Goal: Obtain resource: Obtain resource

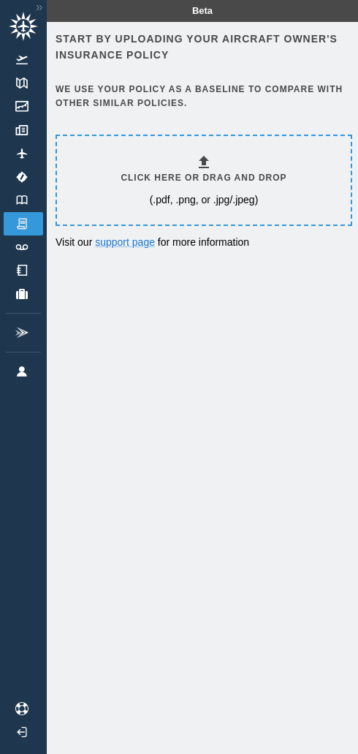
click at [129, 191] on div "Click here or drag and drop (.pdf, .png, or .jpg/.jpeg)" at bounding box center [204, 180] width 166 height 53
click at [122, 193] on div "Click here or drag and drop (.pdf, .png, or .jpg/.jpeg)" at bounding box center [204, 180] width 166 height 53
click at [116, 189] on div "Click here or drag and drop (.pdf, .png, or .jpg/.jpeg)" at bounding box center [204, 180] width 294 height 88
click at [141, 191] on div "Click here or drag and drop (.pdf, .png, or .jpg/.jpeg)" at bounding box center [204, 180] width 166 height 53
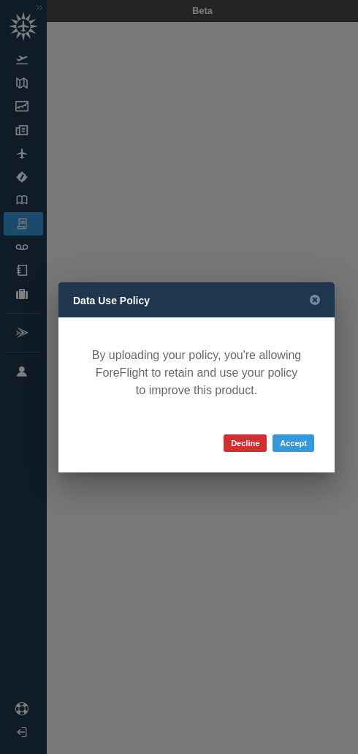
click at [298, 449] on button "Accept" at bounding box center [294, 443] width 42 height 18
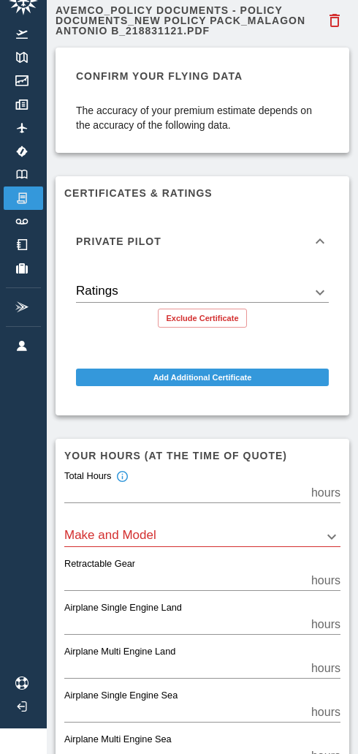
scroll to position [45, 0]
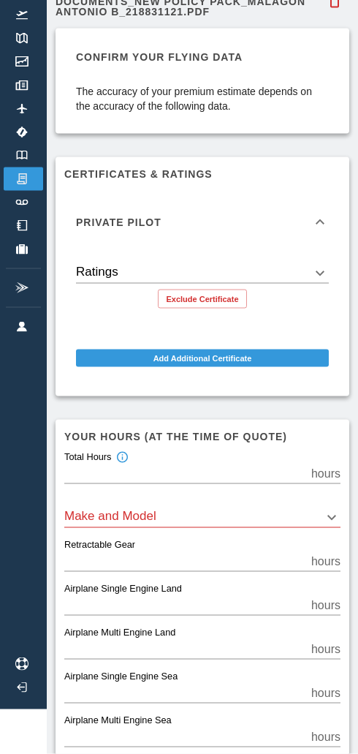
click at [91, 480] on input "**" at bounding box center [184, 474] width 241 height 20
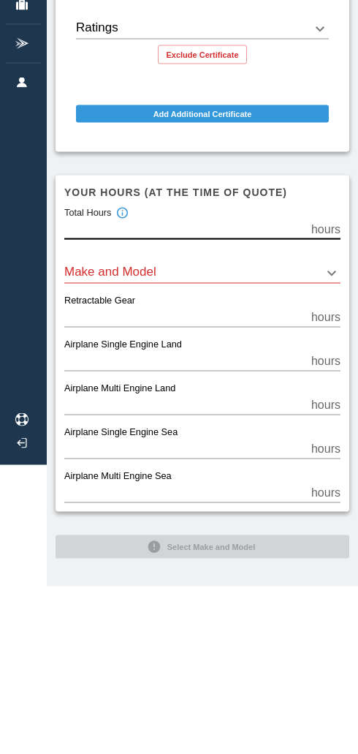
scroll to position [121, 0]
type input "***"
click at [262, 474] on input "*" at bounding box center [184, 484] width 241 height 20
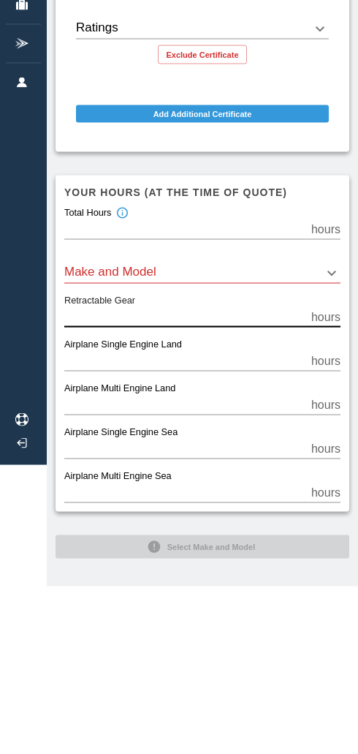
type input "*"
click at [270, 518] on input "**" at bounding box center [184, 528] width 241 height 20
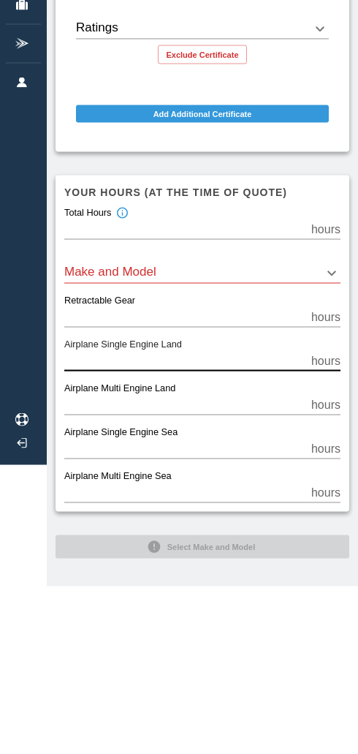
type input "***"
click at [258, 562] on input "*" at bounding box center [184, 572] width 241 height 20
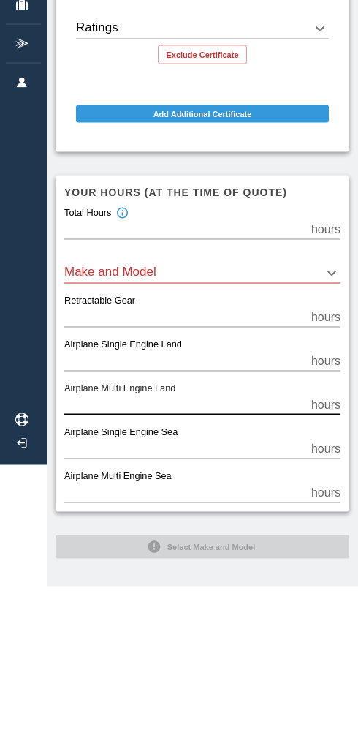
type input "*"
click at [239, 606] on input "*" at bounding box center [184, 616] width 241 height 20
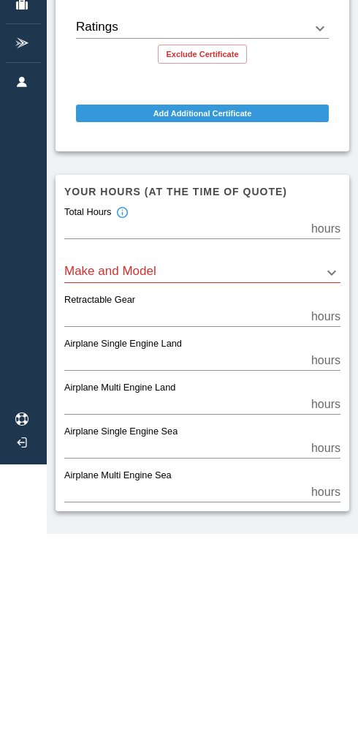
scroll to position [69, 0]
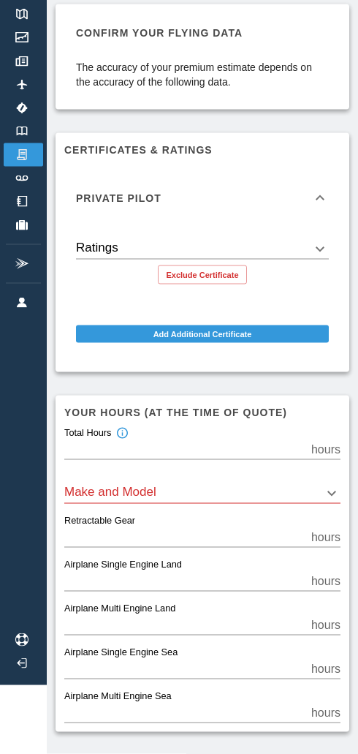
click at [325, 246] on body "Beta Avemco_Policy Documents - Policy Documents_New Policy Pack_MALAGON ANTONIO…" at bounding box center [179, 308] width 358 height 754
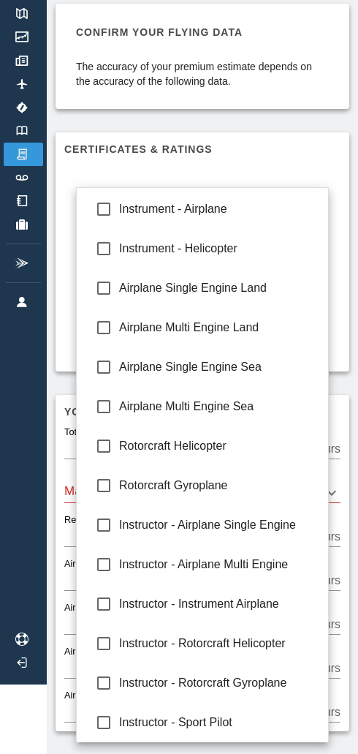
click at [344, 152] on div at bounding box center [179, 377] width 358 height 754
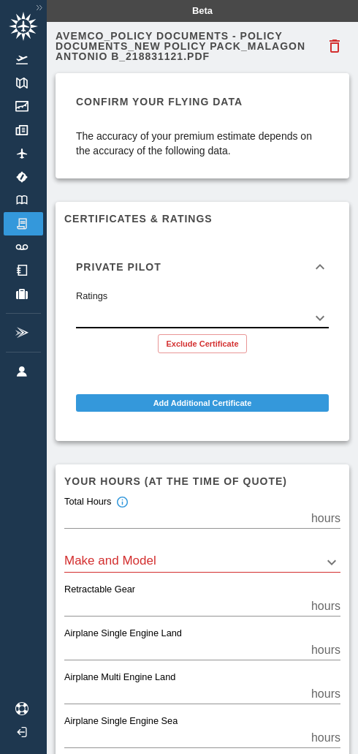
scroll to position [45, 0]
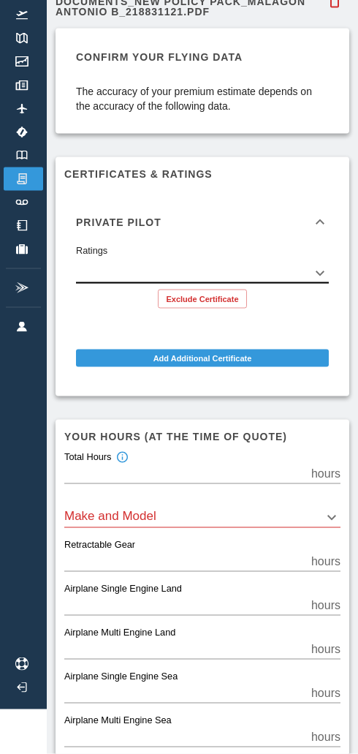
click at [118, 518] on body "Beta Avemco_Policy Documents - Policy Documents_New Policy Pack_MALAGON ANTONIO…" at bounding box center [179, 332] width 358 height 754
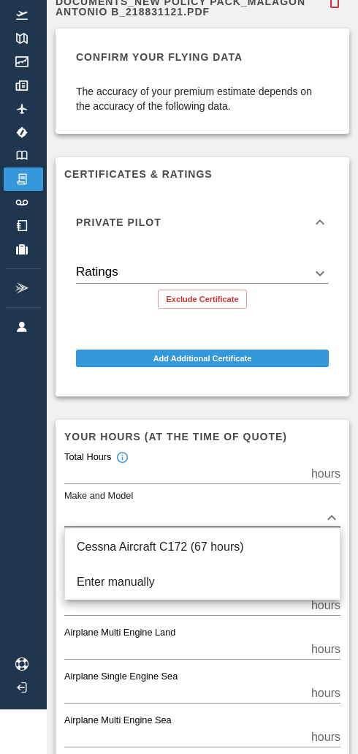
click at [107, 548] on li "Cessna Aircraft C172 (67 hours)" at bounding box center [202, 546] width 275 height 35
type input "****"
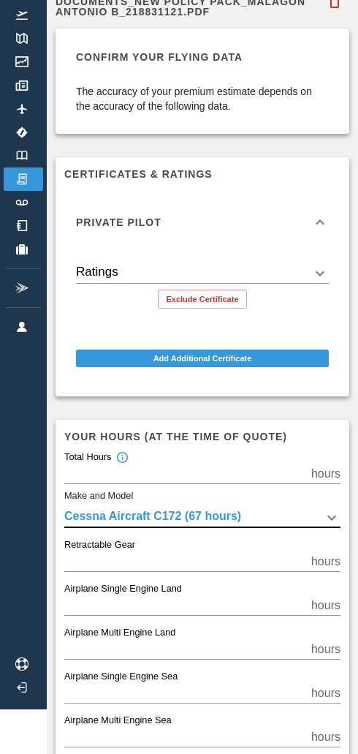
click at [192, 513] on body "Beta Avemco_Policy Documents - Policy Documents_New Policy Pack_MALAGON ANTONIO…" at bounding box center [179, 332] width 358 height 754
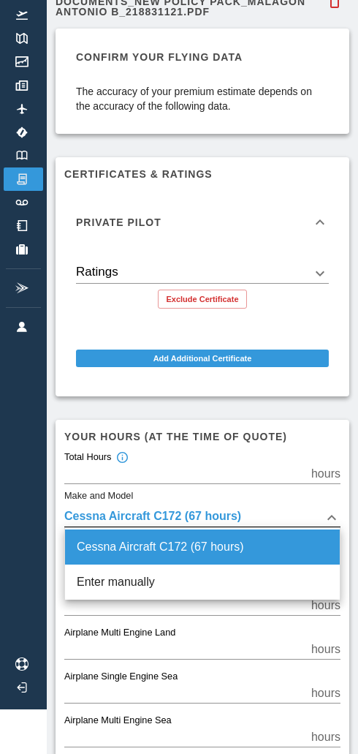
click at [148, 515] on div at bounding box center [179, 377] width 358 height 754
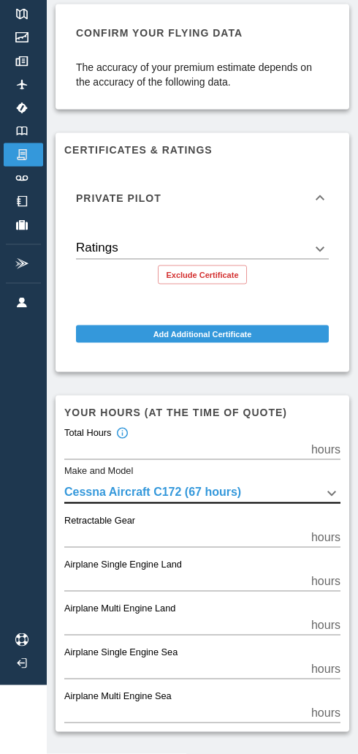
scroll to position [124, 0]
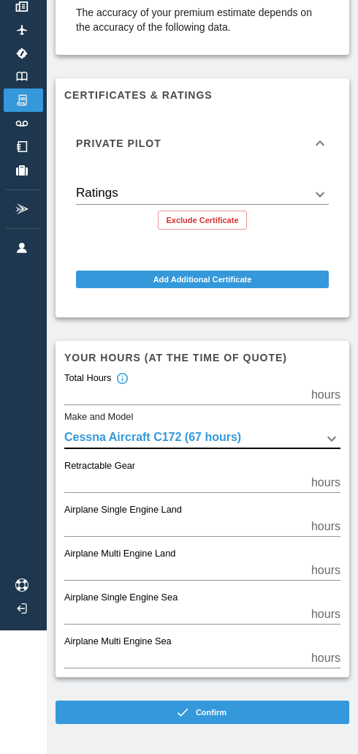
click at [180, 717] on icon "button" at bounding box center [182, 712] width 15 height 15
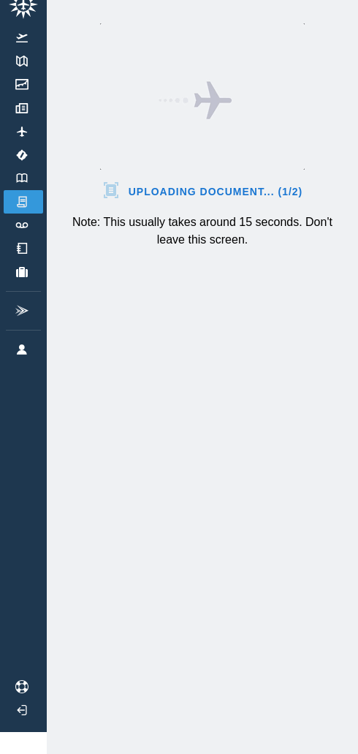
scroll to position [101, 0]
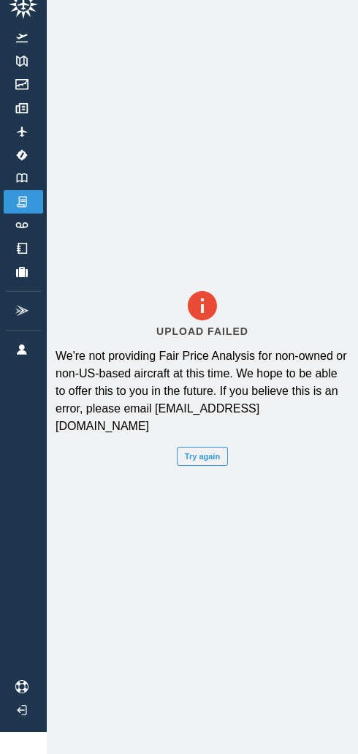
click at [21, 173] on img at bounding box center [22, 178] width 16 height 10
